Goal: Entertainment & Leisure: Consume media (video, audio)

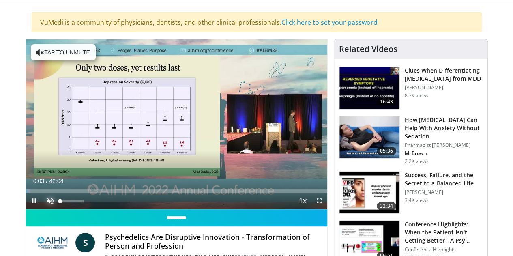
click at [42, 209] on span "Video Player" at bounding box center [50, 201] width 16 height 16
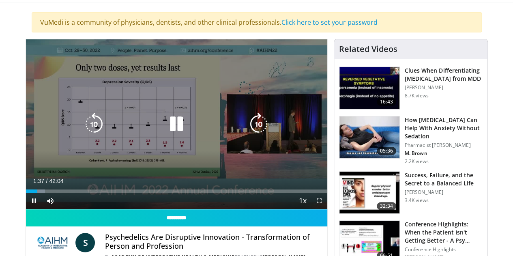
click at [174, 127] on icon "Video Player" at bounding box center [176, 124] width 23 height 23
